Goal: Task Accomplishment & Management: Manage account settings

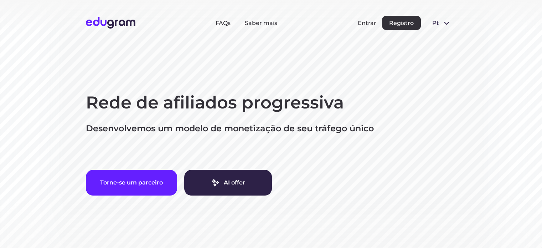
click at [365, 20] on button "Entrar" at bounding box center [367, 23] width 19 height 7
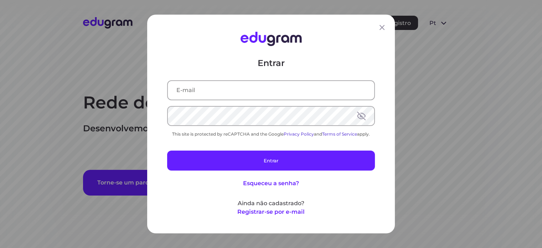
type input "andre.a.gazola@gmail.com"
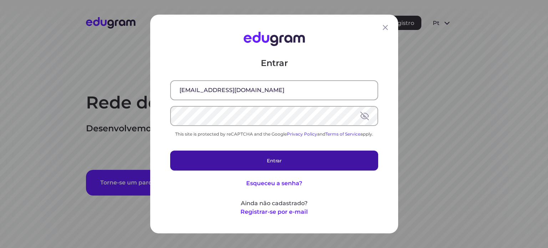
click at [267, 161] on button "Entrar" at bounding box center [274, 160] width 208 height 20
